Goal: Information Seeking & Learning: Learn about a topic

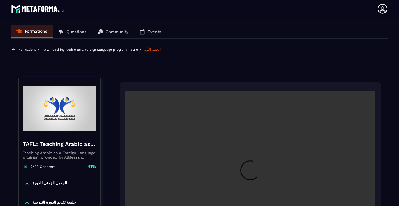
scroll to position [270, 0]
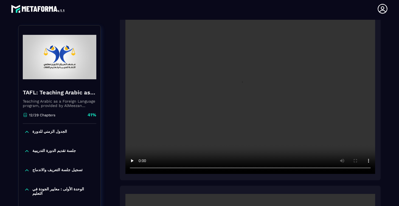
click at [250, 92] on video at bounding box center [250, 90] width 250 height 166
click at [141, 168] on video at bounding box center [250, 90] width 250 height 166
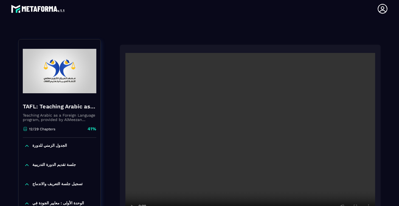
scroll to position [37, 0]
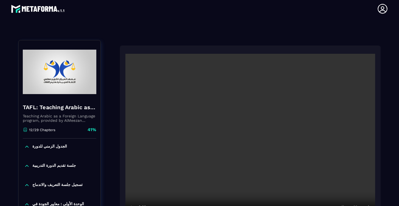
click at [250, 137] on video at bounding box center [250, 137] width 250 height 166
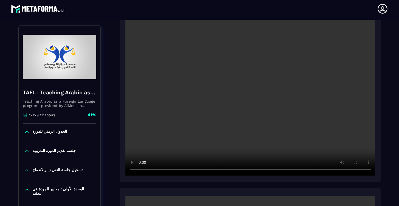
scroll to position [81, 0]
click at [141, 169] on video at bounding box center [250, 92] width 250 height 166
click at [140, 169] on video at bounding box center [250, 92] width 250 height 166
click at [142, 170] on video at bounding box center [250, 92] width 250 height 166
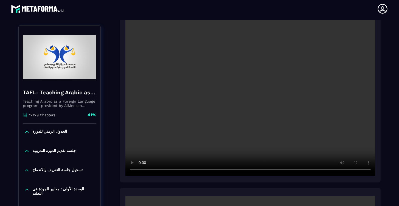
click at [140, 170] on video at bounding box center [250, 92] width 250 height 166
click at [140, 168] on video at bounding box center [250, 92] width 250 height 166
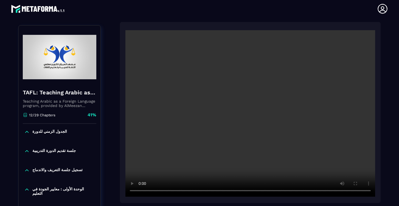
scroll to position [261, 0]
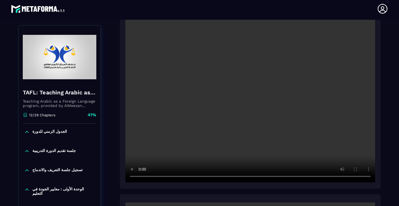
click at [141, 177] on video at bounding box center [250, 99] width 250 height 166
click at [140, 176] on video at bounding box center [250, 99] width 250 height 166
click at [141, 177] on video at bounding box center [250, 99] width 250 height 166
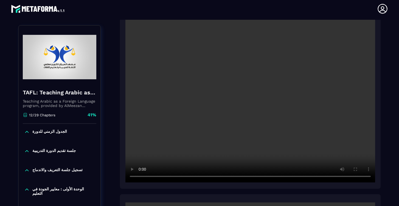
click at [141, 177] on video at bounding box center [250, 99] width 250 height 166
click at [194, 177] on video at bounding box center [250, 99] width 250 height 166
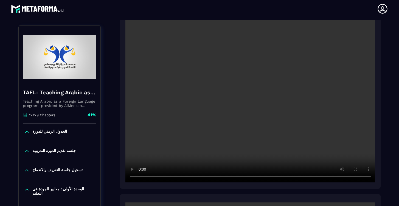
click at [207, 177] on video at bounding box center [250, 99] width 250 height 166
click at [140, 176] on video at bounding box center [250, 99] width 250 height 166
click at [140, 177] on video at bounding box center [250, 99] width 250 height 166
click at [216, 177] on video at bounding box center [250, 99] width 250 height 166
click at [215, 176] on video at bounding box center [250, 99] width 250 height 166
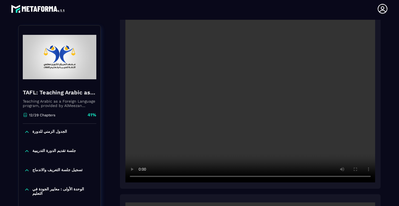
click at [140, 176] on video at bounding box center [250, 99] width 250 height 166
click at [215, 178] on video at bounding box center [250, 99] width 250 height 166
click at [141, 176] on video at bounding box center [250, 99] width 250 height 166
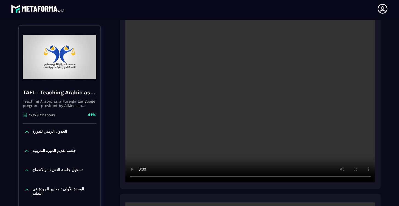
click at [139, 176] on video at bounding box center [250, 99] width 250 height 166
click at [142, 177] on video at bounding box center [250, 99] width 250 height 166
click at [141, 177] on video at bounding box center [250, 99] width 250 height 166
click at [142, 176] on video at bounding box center [250, 99] width 250 height 166
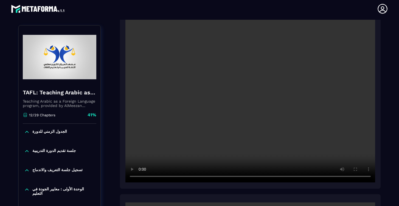
click at [142, 177] on video at bounding box center [250, 99] width 250 height 166
click at [231, 177] on video at bounding box center [250, 99] width 250 height 166
click at [229, 177] on video at bounding box center [250, 99] width 250 height 166
click at [142, 175] on video at bounding box center [250, 99] width 250 height 166
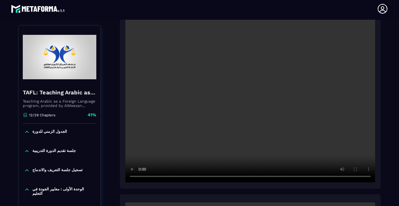
click at [141, 176] on video at bounding box center [250, 99] width 250 height 166
click at [140, 177] on video at bounding box center [250, 99] width 250 height 166
click at [141, 177] on video at bounding box center [250, 99] width 250 height 166
click at [142, 177] on video at bounding box center [250, 99] width 250 height 166
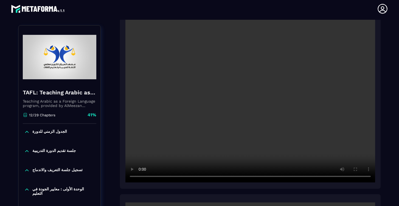
click at [142, 177] on video at bounding box center [250, 99] width 250 height 166
click at [249, 177] on video at bounding box center [250, 99] width 250 height 166
click at [247, 177] on video at bounding box center [250, 99] width 250 height 166
click at [142, 177] on video at bounding box center [250, 99] width 250 height 166
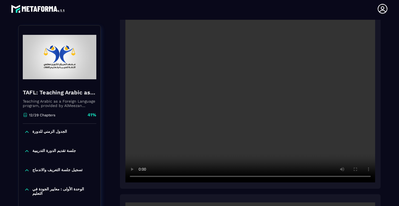
click at [142, 178] on video at bounding box center [250, 99] width 250 height 166
click at [251, 177] on video at bounding box center [250, 99] width 250 height 166
click at [141, 176] on video at bounding box center [250, 99] width 250 height 166
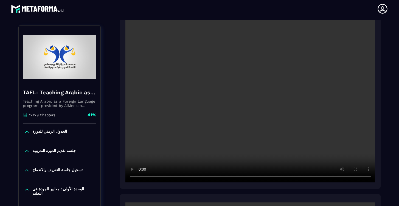
click at [140, 175] on video at bounding box center [250, 99] width 250 height 166
click at [251, 177] on video at bounding box center [250, 99] width 250 height 166
click at [250, 177] on video at bounding box center [250, 99] width 250 height 166
click at [142, 176] on video at bounding box center [250, 99] width 250 height 166
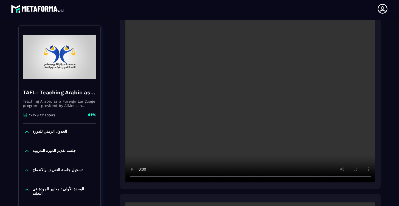
click at [142, 176] on video at bounding box center [250, 99] width 250 height 166
click at [253, 177] on video at bounding box center [250, 99] width 250 height 166
click at [141, 176] on video at bounding box center [250, 99] width 250 height 166
click at [142, 176] on video at bounding box center [250, 99] width 250 height 166
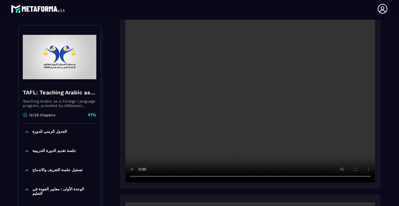
click at [142, 176] on video at bounding box center [250, 99] width 250 height 166
click at [254, 177] on video at bounding box center [250, 99] width 250 height 166
click at [142, 175] on video at bounding box center [250, 99] width 250 height 166
click at [140, 177] on video at bounding box center [250, 99] width 250 height 166
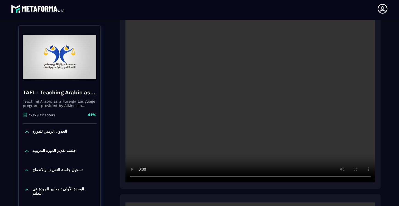
click at [140, 177] on video at bounding box center [250, 99] width 250 height 166
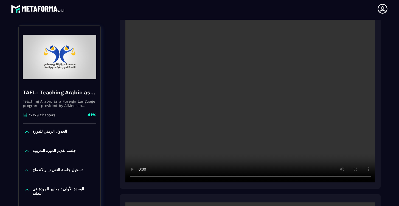
click at [140, 177] on video at bounding box center [250, 99] width 250 height 166
click at [255, 177] on video at bounding box center [250, 99] width 250 height 166
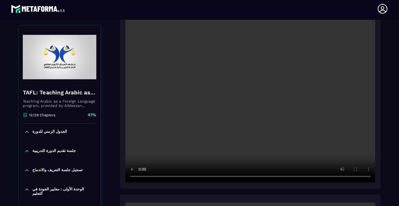
click at [142, 176] on video at bounding box center [250, 99] width 250 height 166
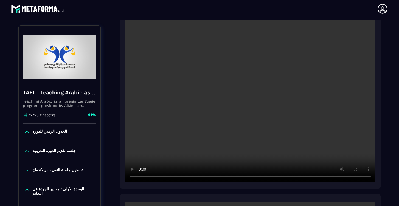
click at [142, 176] on video at bounding box center [250, 99] width 250 height 166
click at [142, 177] on video at bounding box center [250, 99] width 250 height 166
click at [142, 176] on video at bounding box center [250, 99] width 250 height 166
click at [140, 177] on video at bounding box center [250, 99] width 250 height 166
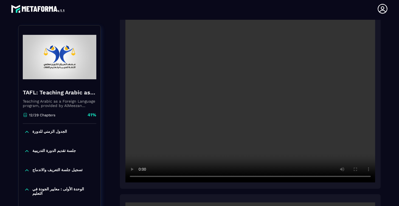
click at [140, 177] on video at bounding box center [250, 99] width 250 height 166
click at [259, 176] on video at bounding box center [250, 99] width 250 height 166
click at [140, 177] on video at bounding box center [250, 99] width 250 height 166
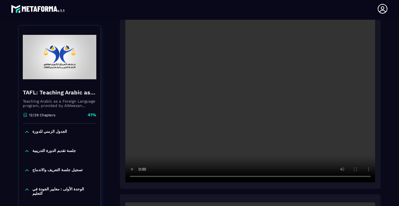
click at [140, 177] on video at bounding box center [250, 99] width 250 height 166
click at [142, 177] on video at bounding box center [250, 99] width 250 height 166
click at [140, 177] on video at bounding box center [250, 99] width 250 height 166
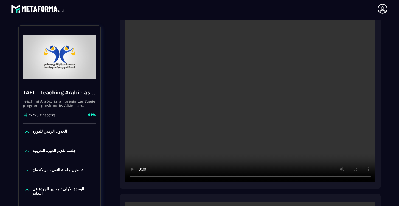
click at [270, 177] on video at bounding box center [250, 99] width 250 height 166
click at [265, 177] on video at bounding box center [250, 99] width 250 height 166
click at [141, 177] on video at bounding box center [250, 99] width 250 height 166
click at [142, 178] on video at bounding box center [250, 99] width 250 height 166
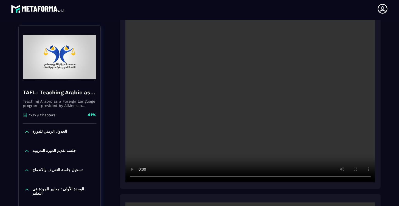
click at [142, 178] on video at bounding box center [250, 99] width 250 height 166
click at [141, 176] on video at bounding box center [250, 99] width 250 height 166
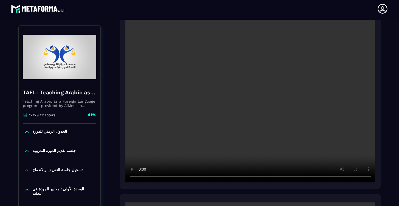
click at [142, 177] on video at bounding box center [250, 99] width 250 height 166
click at [140, 176] on video at bounding box center [250, 99] width 250 height 166
click at [287, 177] on video at bounding box center [250, 99] width 250 height 166
click at [291, 177] on video at bounding box center [250, 99] width 250 height 166
click at [140, 179] on video at bounding box center [250, 99] width 250 height 166
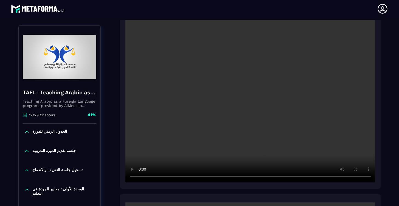
click at [140, 179] on video at bounding box center [250, 99] width 250 height 166
click at [308, 177] on video at bounding box center [250, 99] width 250 height 166
click at [141, 177] on video at bounding box center [250, 99] width 250 height 166
click at [323, 178] on video at bounding box center [250, 99] width 250 height 166
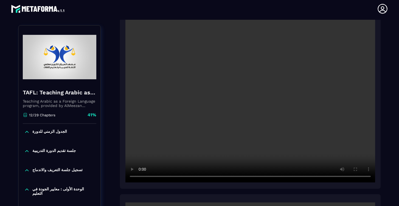
click at [327, 178] on video at bounding box center [250, 99] width 250 height 166
click at [332, 177] on video at bounding box center [250, 99] width 250 height 166
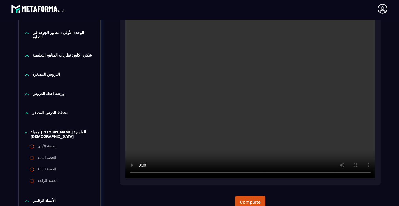
scroll to position [453, 0]
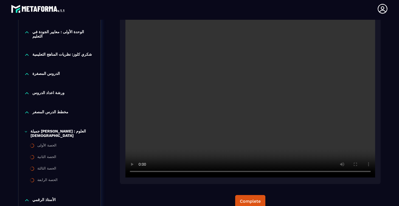
click at [250, 94] on video at bounding box center [250, 94] width 250 height 166
click at [141, 173] on video at bounding box center [250, 94] width 250 height 166
click at [140, 172] on video at bounding box center [250, 94] width 250 height 166
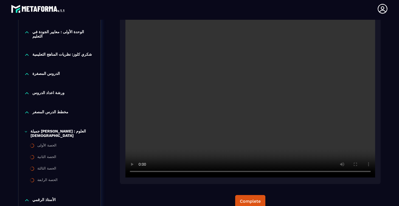
click at [142, 173] on video at bounding box center [250, 94] width 250 height 166
click at [140, 173] on video at bounding box center [250, 94] width 250 height 166
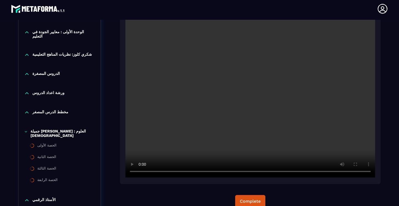
click at [140, 173] on video at bounding box center [250, 94] width 250 height 166
click at [190, 173] on video at bounding box center [250, 94] width 250 height 166
click at [190, 172] on video at bounding box center [250, 94] width 250 height 166
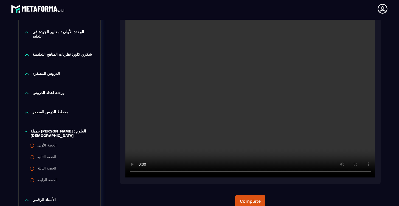
click at [142, 172] on video at bounding box center [250, 94] width 250 height 166
click at [191, 173] on video at bounding box center [250, 94] width 250 height 166
click at [193, 173] on video at bounding box center [250, 94] width 250 height 166
click at [141, 173] on video at bounding box center [250, 94] width 250 height 166
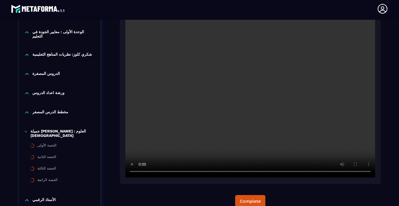
click at [193, 172] on video at bounding box center [250, 94] width 250 height 166
click at [142, 173] on video at bounding box center [250, 94] width 250 height 166
click at [141, 173] on video at bounding box center [250, 94] width 250 height 166
click at [193, 173] on video at bounding box center [250, 94] width 250 height 166
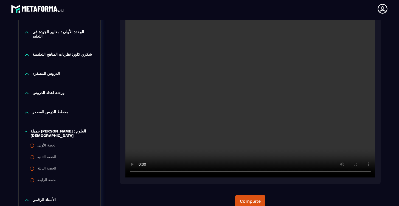
click at [140, 172] on video at bounding box center [250, 94] width 250 height 166
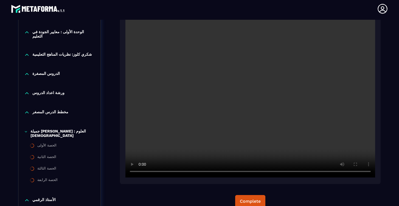
click at [193, 173] on video at bounding box center [250, 94] width 250 height 166
click at [141, 172] on video at bounding box center [250, 94] width 250 height 166
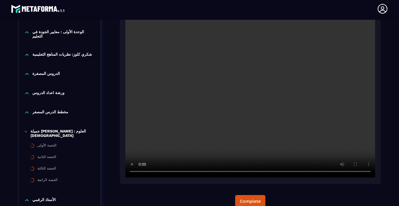
click at [193, 173] on video at bounding box center [250, 94] width 250 height 166
click at [141, 174] on video at bounding box center [250, 94] width 250 height 166
click at [196, 172] on video at bounding box center [250, 94] width 250 height 166
click at [196, 173] on video at bounding box center [250, 94] width 250 height 166
click at [197, 172] on video at bounding box center [250, 94] width 250 height 166
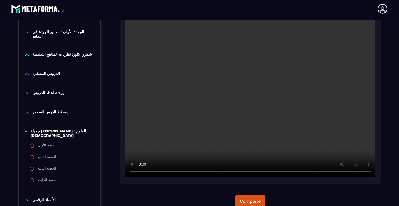
click at [140, 171] on video at bounding box center [250, 94] width 250 height 166
click at [140, 172] on video at bounding box center [250, 94] width 250 height 166
click at [196, 173] on video at bounding box center [250, 94] width 250 height 166
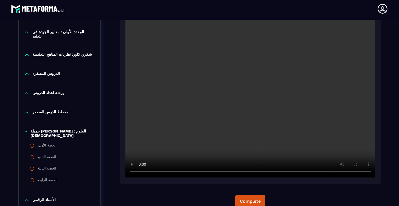
click at [139, 172] on video at bounding box center [250, 94] width 250 height 166
click at [196, 173] on video at bounding box center [250, 94] width 250 height 166
click at [141, 172] on video at bounding box center [250, 94] width 250 height 166
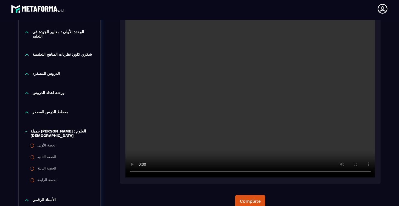
click at [141, 172] on video at bounding box center [250, 94] width 250 height 166
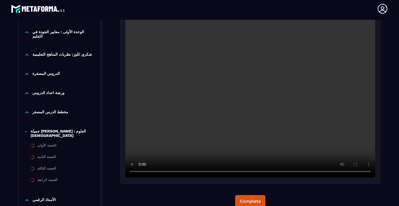
click at [141, 172] on video at bounding box center [250, 94] width 250 height 166
click at [141, 171] on video at bounding box center [250, 94] width 250 height 166
click at [142, 172] on video at bounding box center [250, 94] width 250 height 166
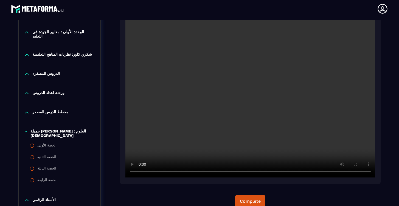
click at [139, 171] on video at bounding box center [250, 94] width 250 height 166
click at [140, 174] on video at bounding box center [250, 94] width 250 height 166
click at [141, 173] on video at bounding box center [250, 94] width 250 height 166
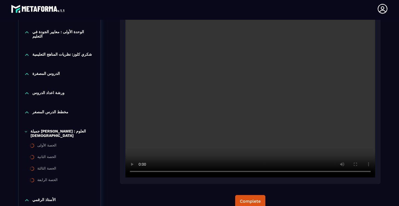
click at [141, 173] on video at bounding box center [250, 94] width 250 height 166
click at [211, 172] on video at bounding box center [250, 94] width 250 height 166
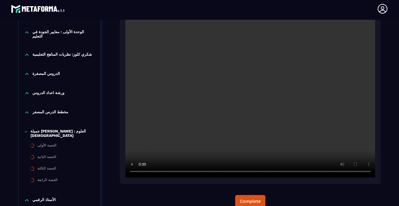
click at [215, 172] on video at bounding box center [250, 94] width 250 height 166
click at [213, 172] on video at bounding box center [250, 94] width 250 height 166
click at [141, 172] on video at bounding box center [250, 94] width 250 height 166
click at [219, 172] on video at bounding box center [250, 94] width 250 height 166
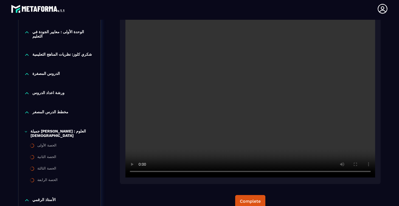
click at [141, 173] on video at bounding box center [250, 94] width 250 height 166
click at [142, 173] on video at bounding box center [250, 94] width 250 height 166
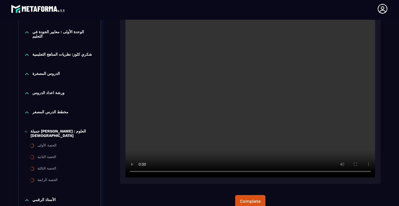
click at [142, 173] on video at bounding box center [250, 94] width 250 height 166
click at [223, 172] on video at bounding box center [250, 94] width 250 height 166
click at [141, 173] on video at bounding box center [250, 94] width 250 height 166
click at [222, 172] on video at bounding box center [250, 94] width 250 height 166
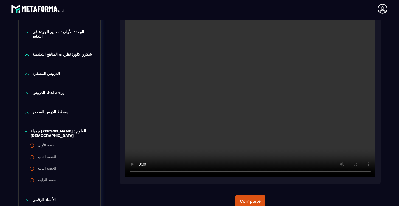
click at [140, 173] on video at bounding box center [250, 94] width 250 height 166
click at [225, 172] on video at bounding box center [250, 94] width 250 height 166
click at [224, 172] on video at bounding box center [250, 94] width 250 height 166
click at [222, 173] on video at bounding box center [250, 94] width 250 height 166
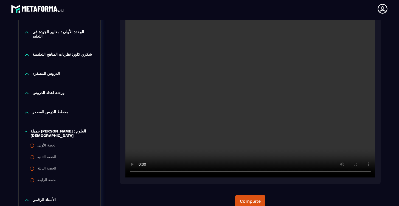
click at [140, 171] on video at bounding box center [250, 94] width 250 height 166
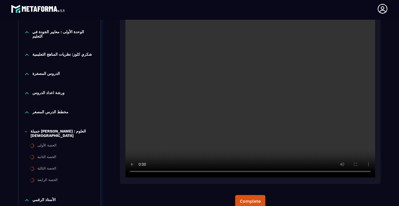
click at [140, 171] on video at bounding box center [250, 94] width 250 height 166
click at [141, 172] on video at bounding box center [250, 94] width 250 height 166
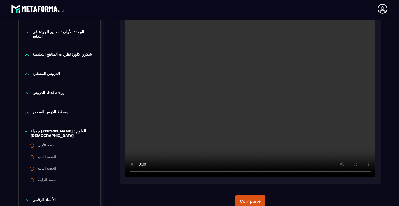
click at [141, 172] on video at bounding box center [250, 94] width 250 height 166
click at [142, 173] on video at bounding box center [250, 94] width 250 height 166
click at [229, 173] on video at bounding box center [250, 94] width 250 height 166
click at [230, 172] on video at bounding box center [250, 94] width 250 height 166
click at [142, 172] on video at bounding box center [250, 94] width 250 height 166
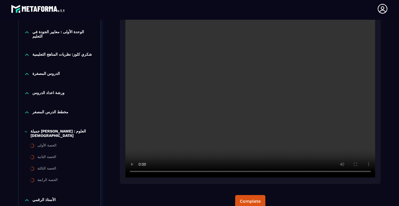
click at [229, 172] on video at bounding box center [250, 94] width 250 height 166
click at [140, 173] on video at bounding box center [250, 94] width 250 height 166
click at [227, 173] on video at bounding box center [250, 94] width 250 height 166
click at [226, 173] on video at bounding box center [250, 94] width 250 height 166
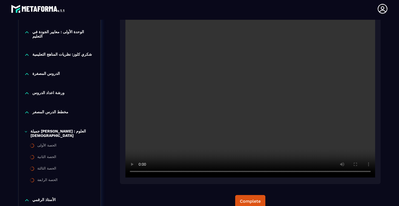
click at [221, 172] on video at bounding box center [250, 94] width 250 height 166
click at [140, 172] on video at bounding box center [250, 94] width 250 height 166
